Goal: Check status: Check status

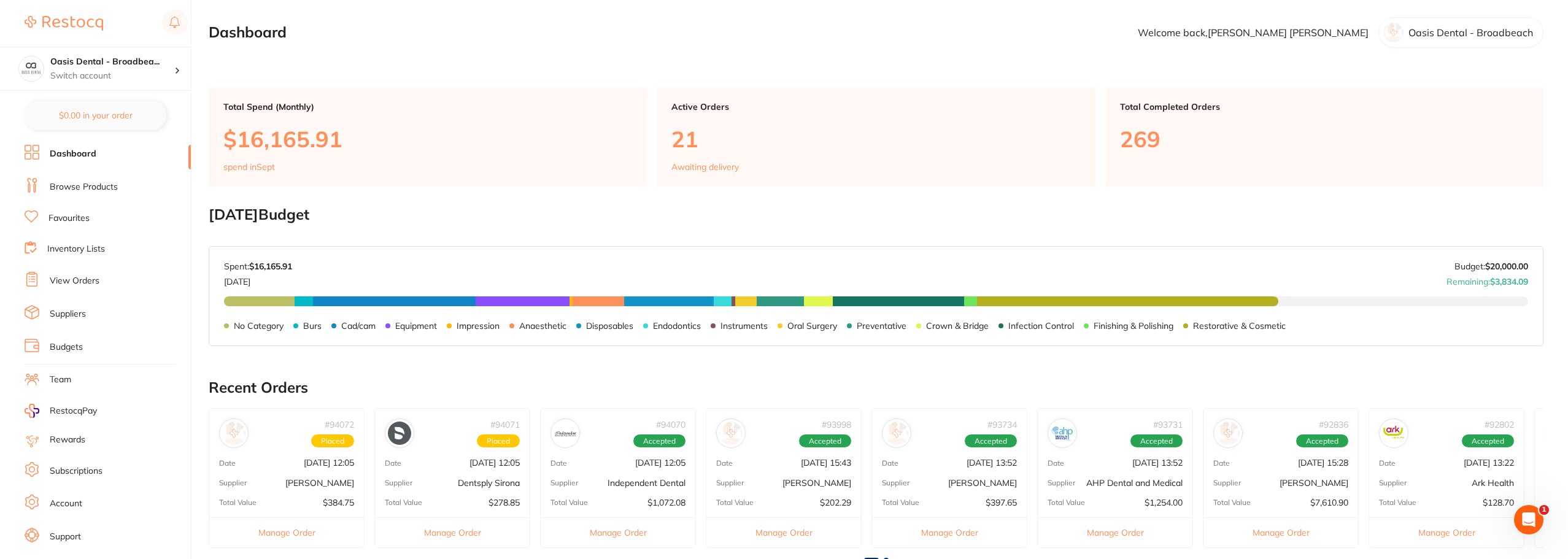
click at [96, 283] on link "View Orders" at bounding box center [74, 281] width 50 height 12
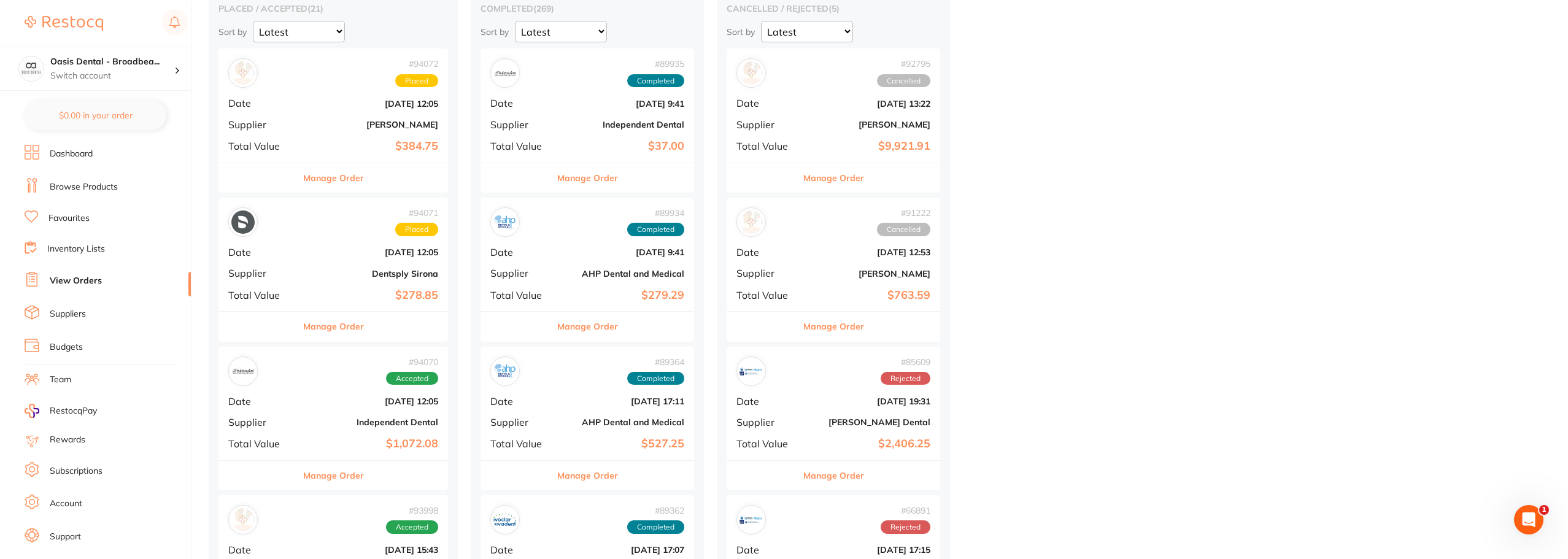
click at [343, 120] on b "[PERSON_NAME]" at bounding box center [372, 124] width 133 height 10
click at [343, 120] on section at bounding box center [784, 279] width 1568 height 559
click at [367, 419] on b "Independent Dental" at bounding box center [372, 422] width 133 height 10
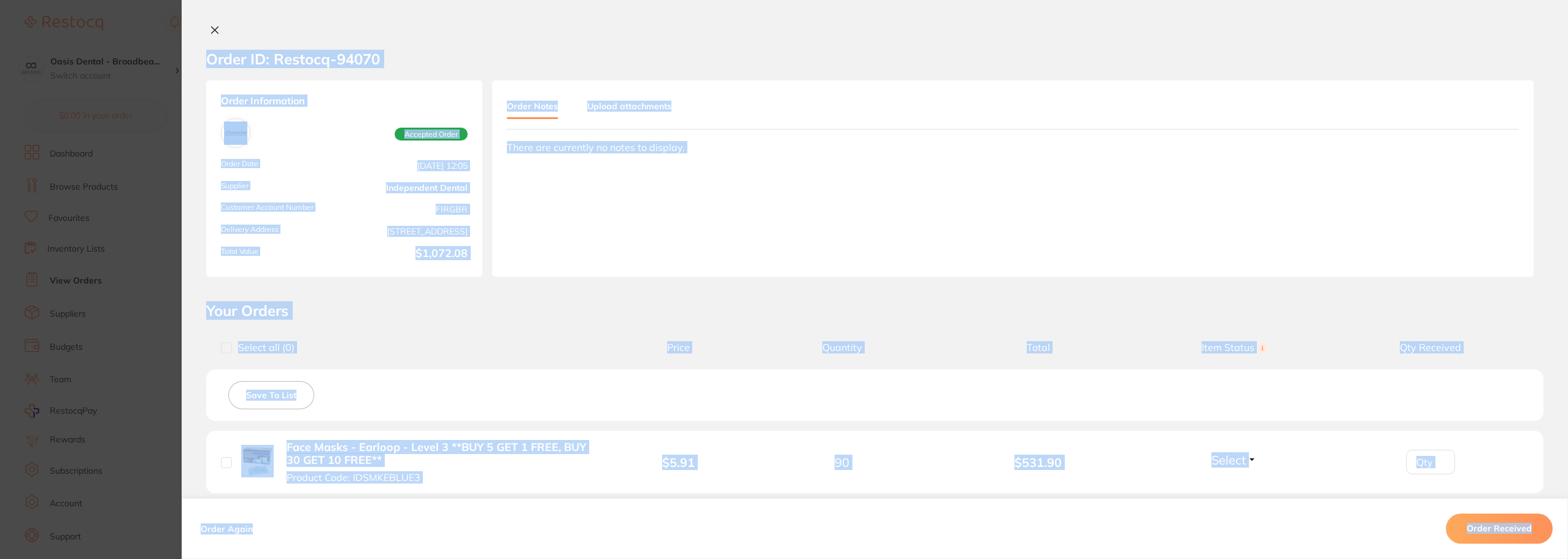
click at [488, 320] on section "Your Orders Select all ( 0 ) Price Quantity Total Item Status You can use this …" at bounding box center [874, 492] width 1386 height 382
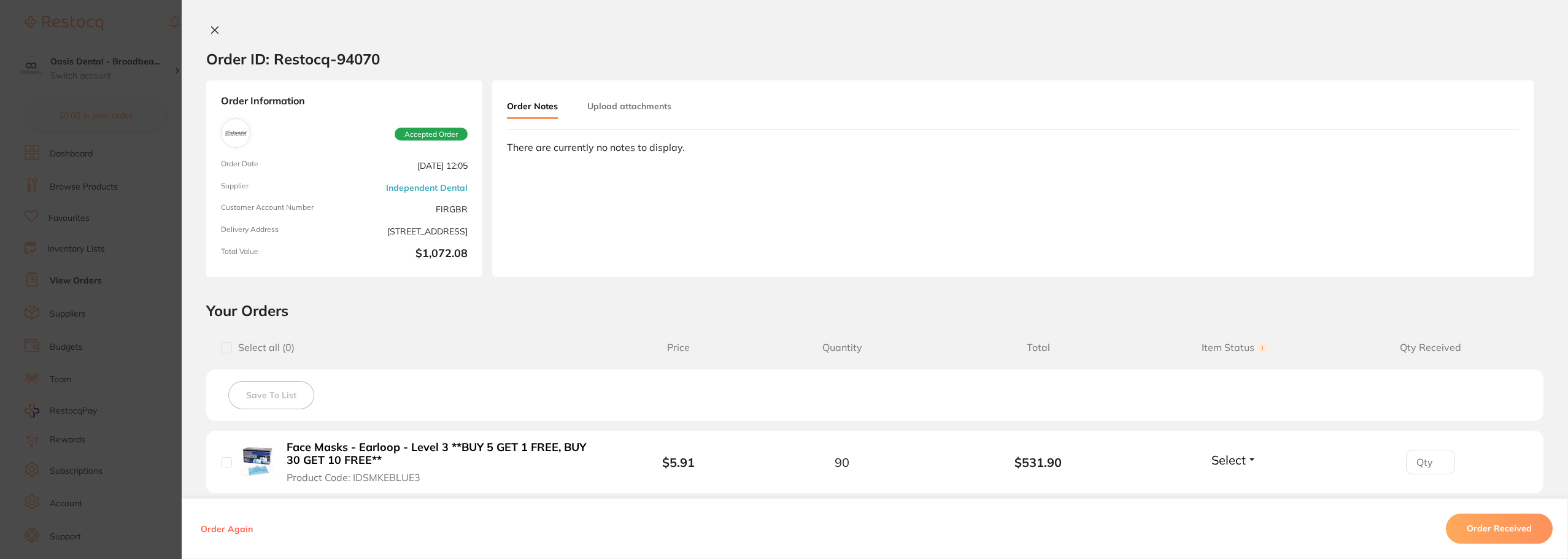
click at [214, 31] on icon at bounding box center [215, 30] width 10 height 10
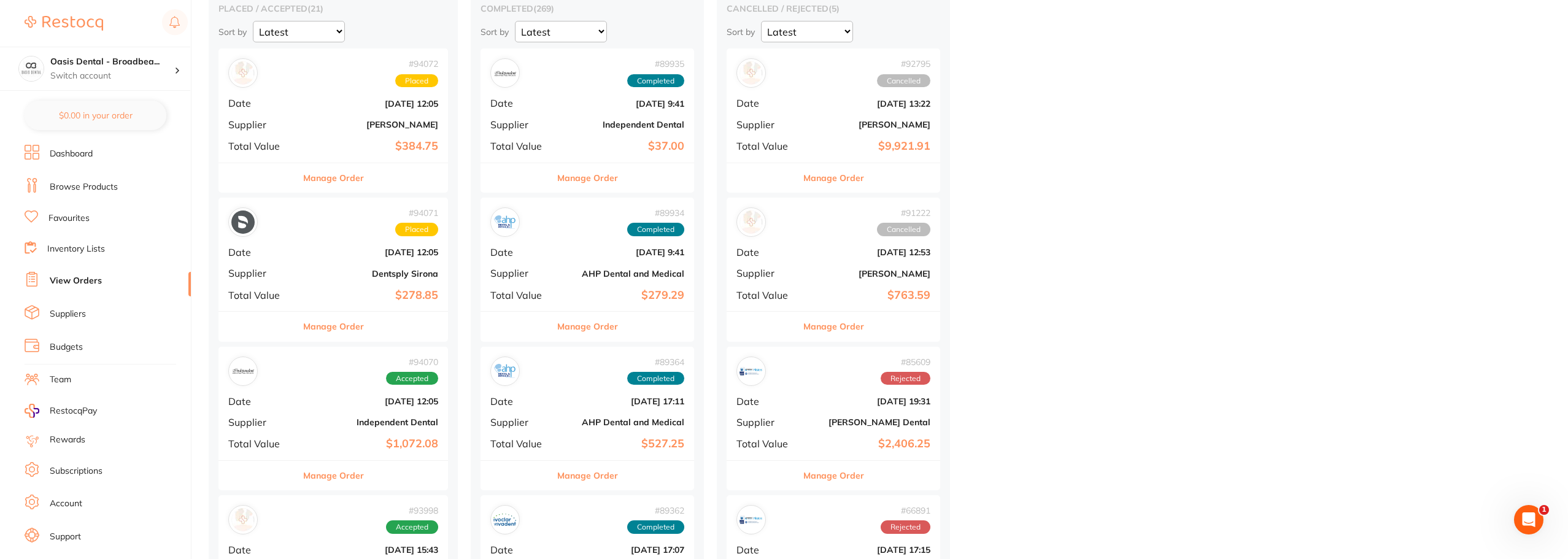
click at [342, 389] on div "# 94070 Accepted Date [DATE] 12:05 Supplier Independent Dental Total Value $1,0…" at bounding box center [334, 403] width 230 height 113
